Goal: Information Seeking & Learning: Check status

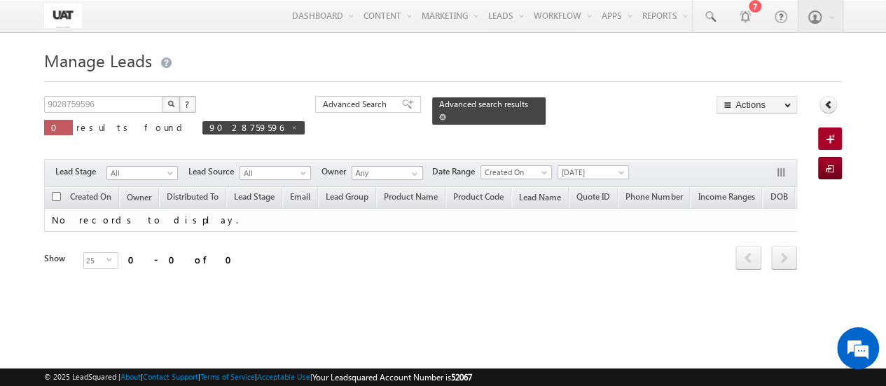
click at [439, 113] on span at bounding box center [442, 116] width 7 height 7
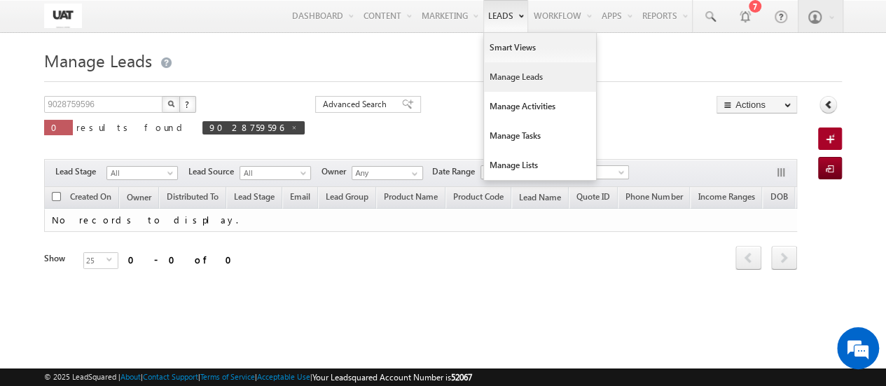
click at [499, 18] on link "Leads" at bounding box center [505, 16] width 45 height 32
click at [504, 43] on link "Smart Views" at bounding box center [540, 47] width 112 height 29
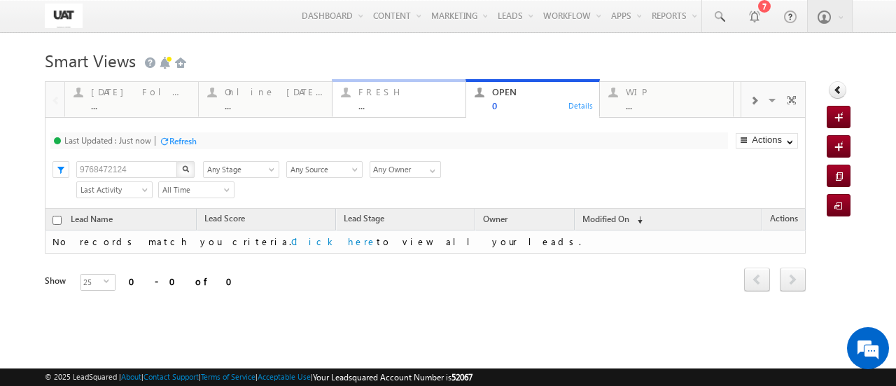
click at [377, 99] on div "FRESH ..." at bounding box center [408, 96] width 99 height 27
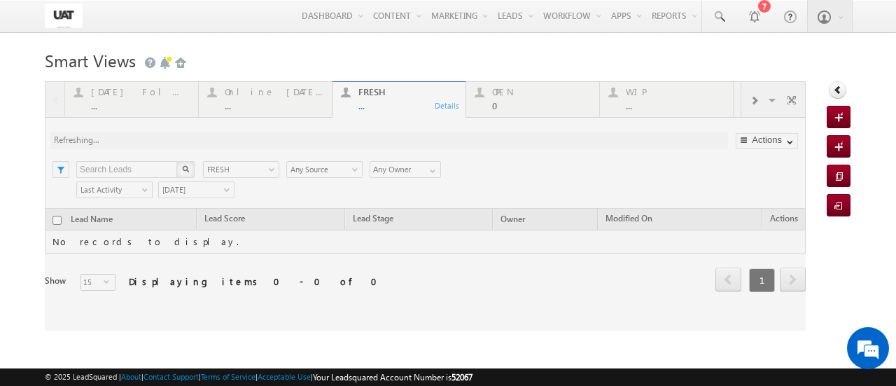
click at [277, 101] on div at bounding box center [425, 205] width 761 height 249
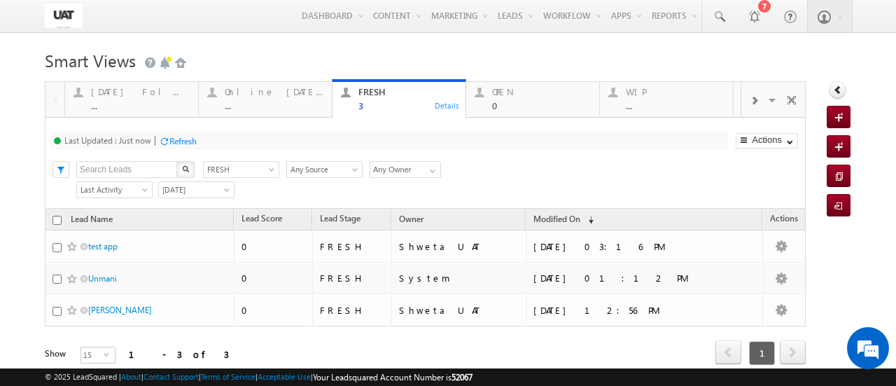
click at [401, 102] on div "3" at bounding box center [408, 105] width 99 height 11
click at [92, 355] on span "15" at bounding box center [92, 354] width 22 height 15
click at [198, 341] on div "Refresh first prev 1 next last 1 - 3 of 3" at bounding box center [425, 346] width 761 height 41
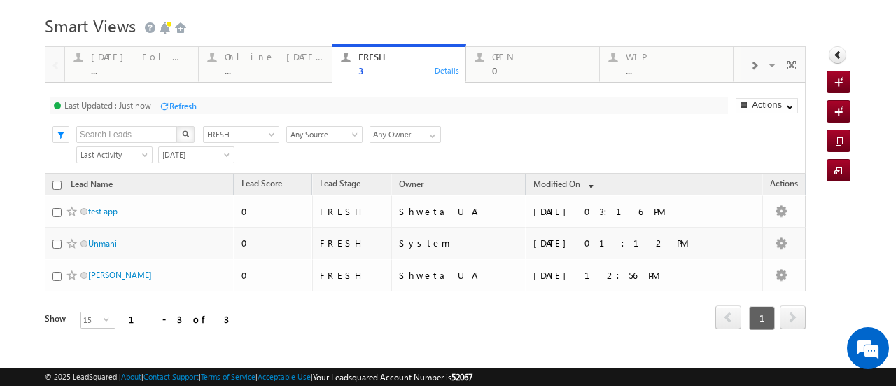
scroll to position [49, 0]
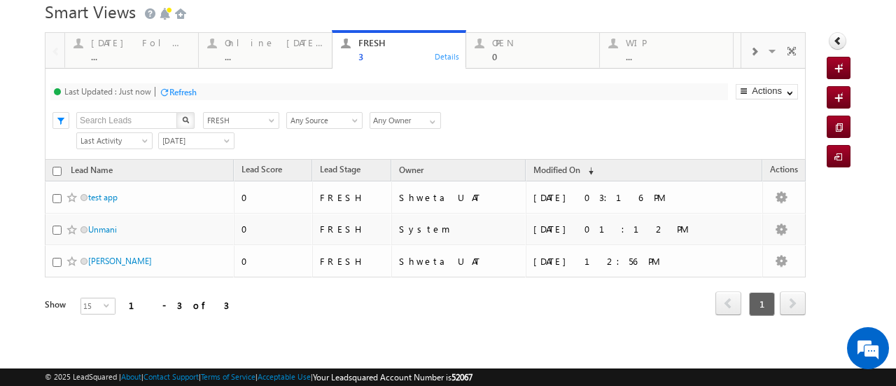
click at [780, 300] on span "next" at bounding box center [793, 303] width 26 height 24
click at [780, 307] on span "next" at bounding box center [793, 303] width 26 height 24
click at [293, 62] on div "..." at bounding box center [274, 56] width 99 height 11
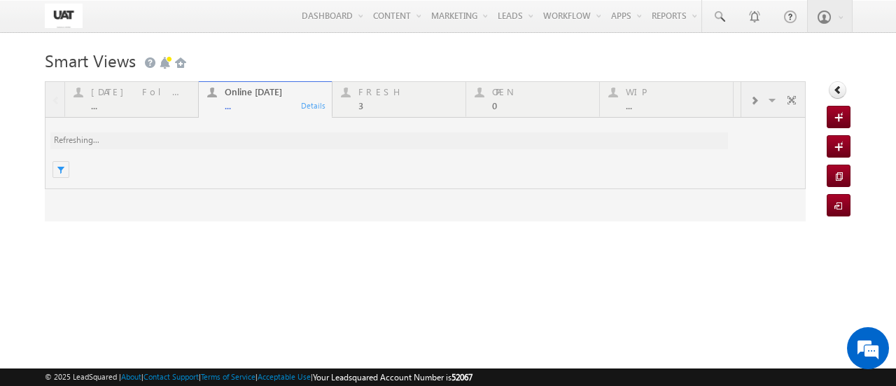
scroll to position [0, 0]
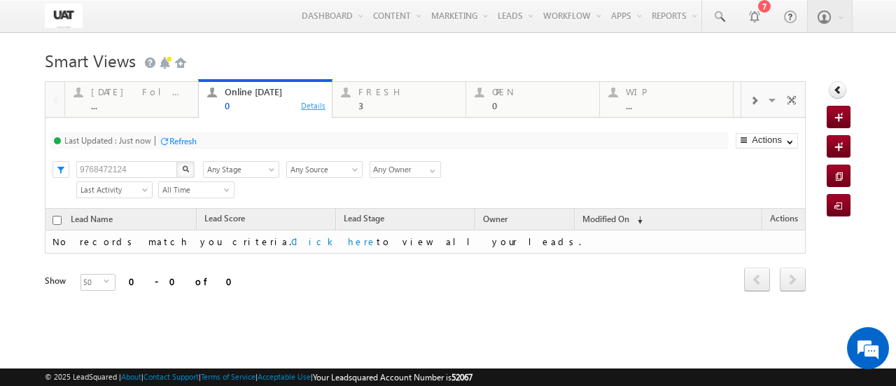
click at [303, 106] on div "Details" at bounding box center [313, 105] width 27 height 13
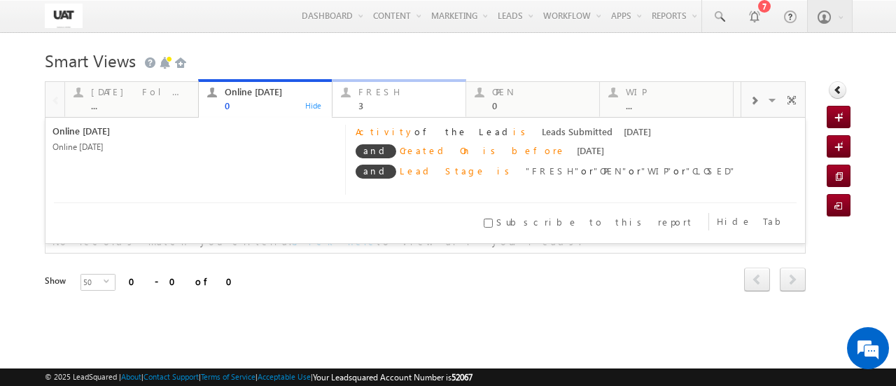
click at [379, 106] on div "3" at bounding box center [408, 105] width 99 height 11
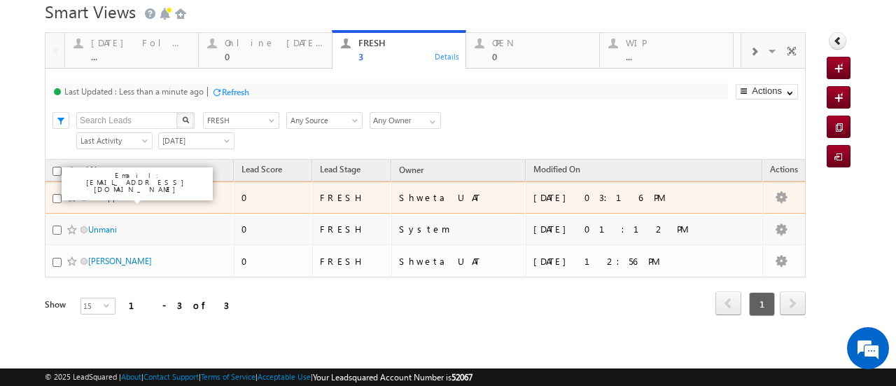
click at [99, 198] on link "test app" at bounding box center [102, 197] width 29 height 11
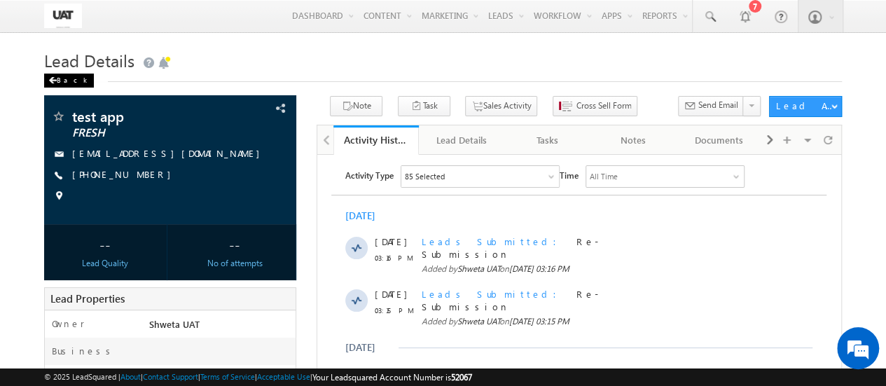
click at [60, 82] on div "Back" at bounding box center [69, 81] width 50 height 14
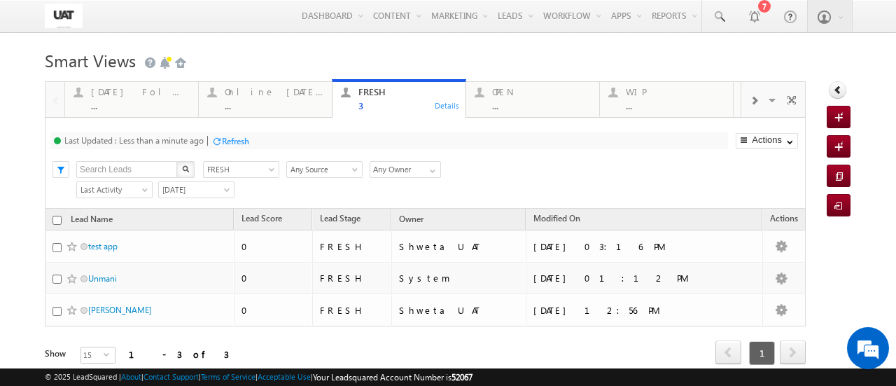
click at [235, 141] on div "Refresh" at bounding box center [235, 141] width 27 height 11
click at [227, 138] on div "Refresh" at bounding box center [235, 141] width 27 height 11
